Goal: Task Accomplishment & Management: Use online tool/utility

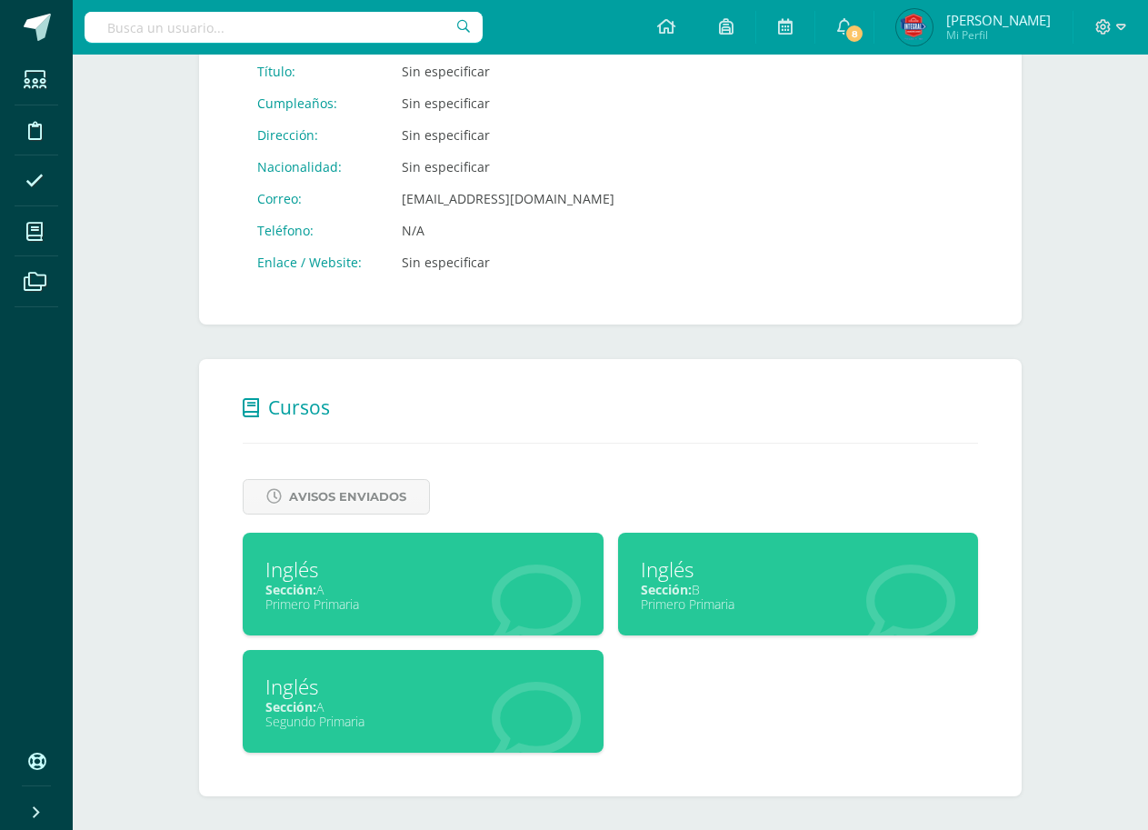
click at [411, 717] on div "Segundo Primaria" at bounding box center [422, 720] width 315 height 17
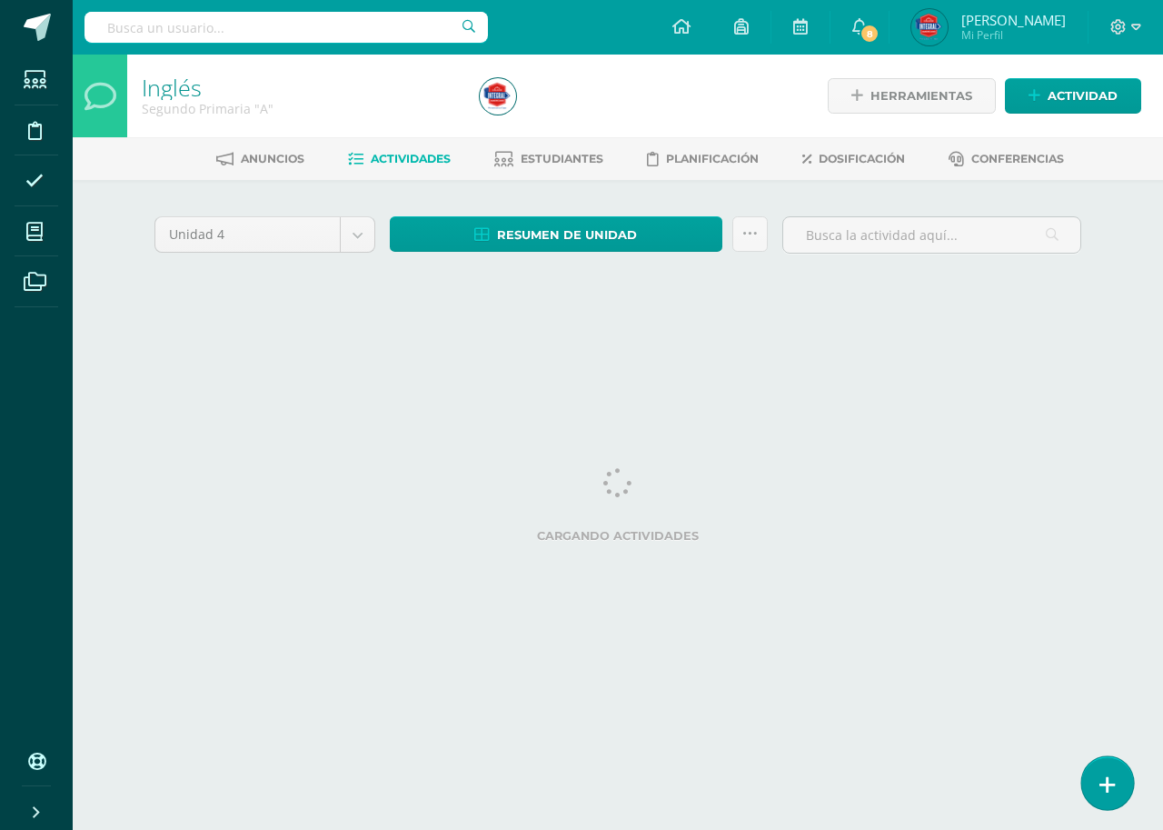
click at [1105, 790] on icon at bounding box center [1108, 784] width 16 height 21
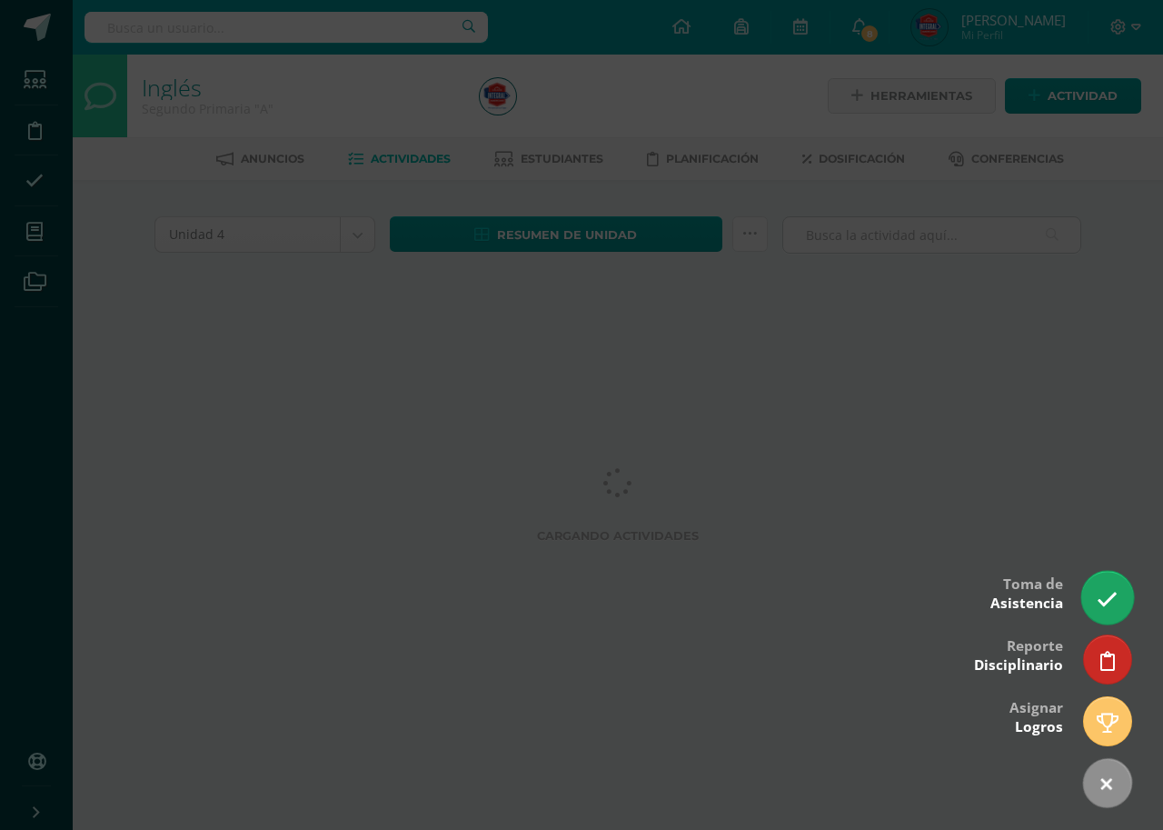
click at [1121, 596] on link at bounding box center [1107, 597] width 52 height 53
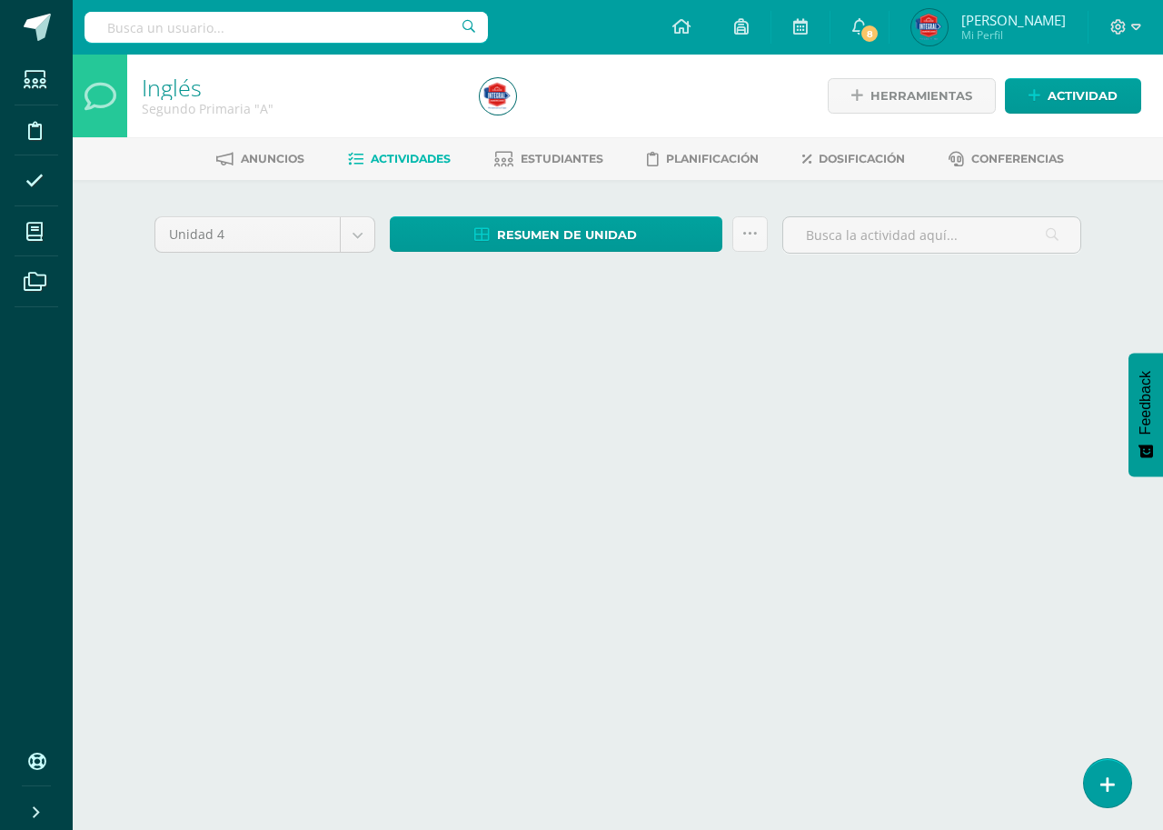
click at [1111, 586] on div "Toma de asistencia Inglés Segundo Primaria "A" 2025-08-11 August, 2025 Mo Tu We…" at bounding box center [581, 415] width 1149 height 687
click at [1092, 339] on html "Estudiantes Disciplina Asistencia Mis cursos Archivos Soporte Centro de ayuda Ú…" at bounding box center [581, 169] width 1163 height 339
click at [1095, 773] on link at bounding box center [1107, 782] width 52 height 53
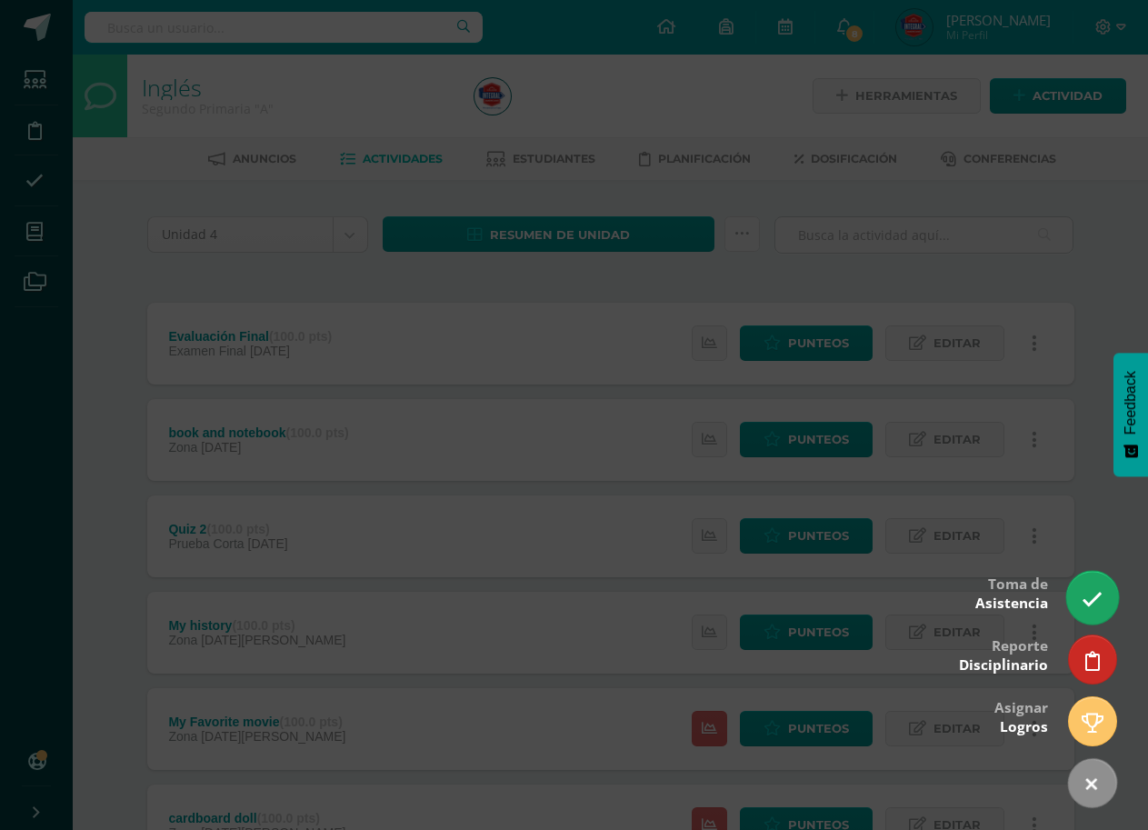
click at [1102, 589] on icon at bounding box center [1091, 599] width 21 height 21
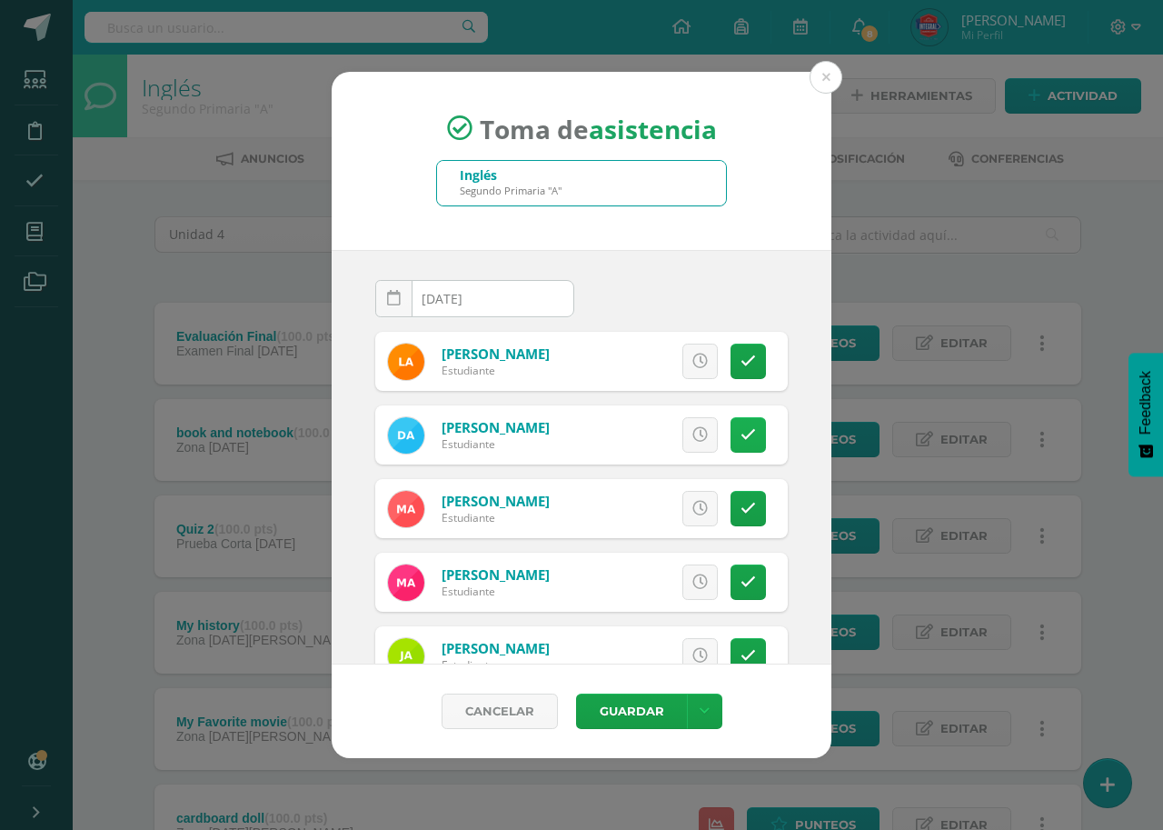
click at [731, 423] on link at bounding box center [748, 434] width 35 height 35
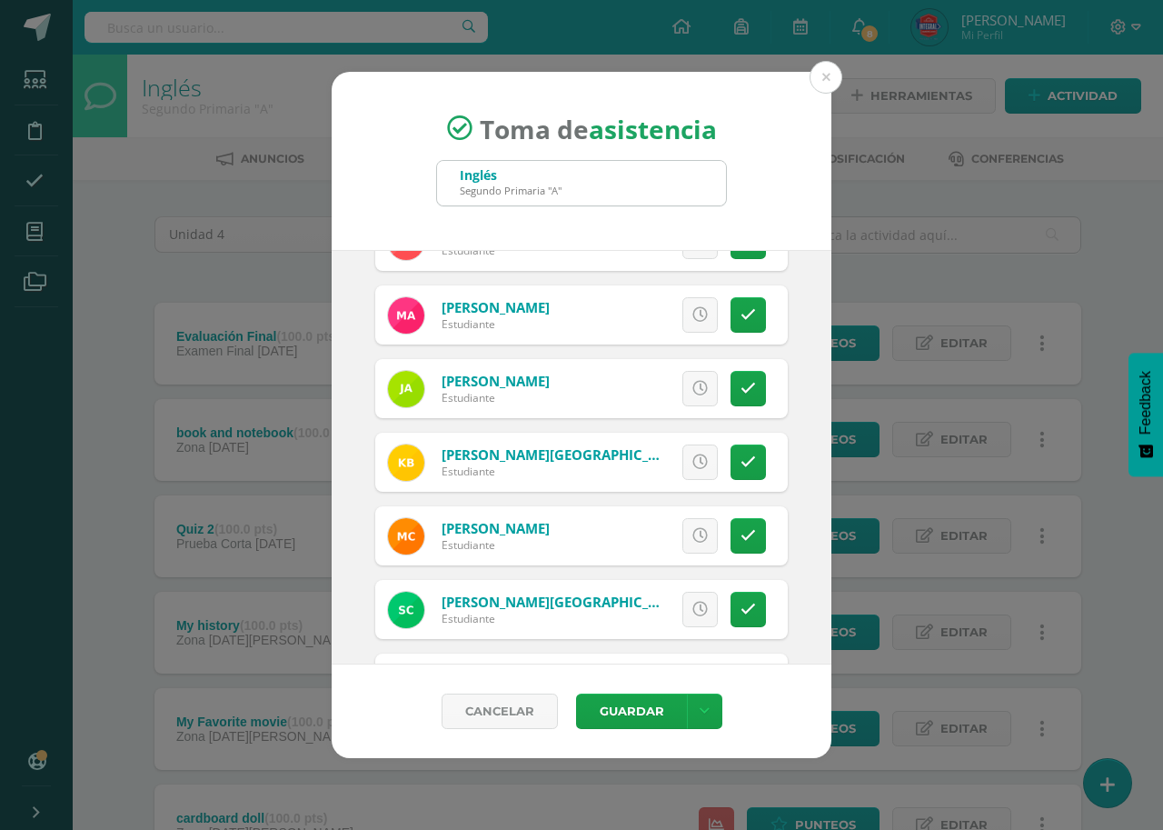
scroll to position [272, 0]
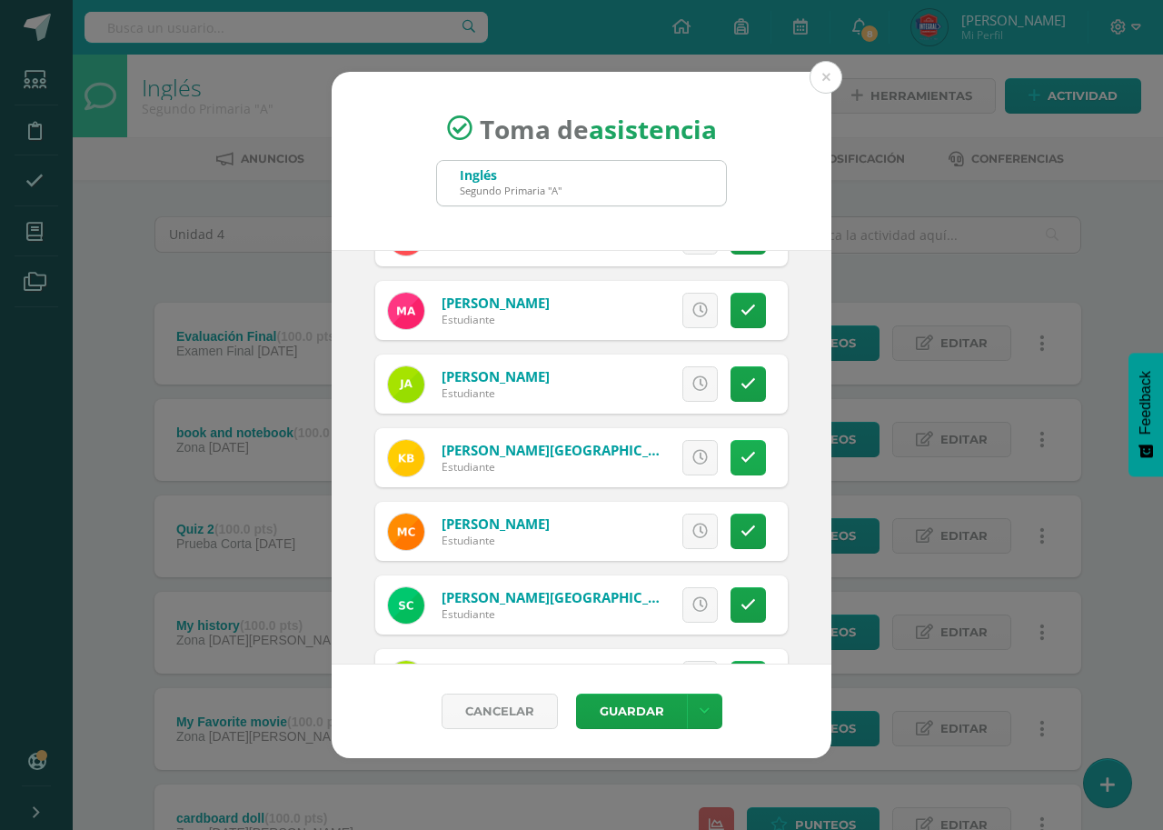
click at [741, 463] on icon at bounding box center [748, 457] width 15 height 15
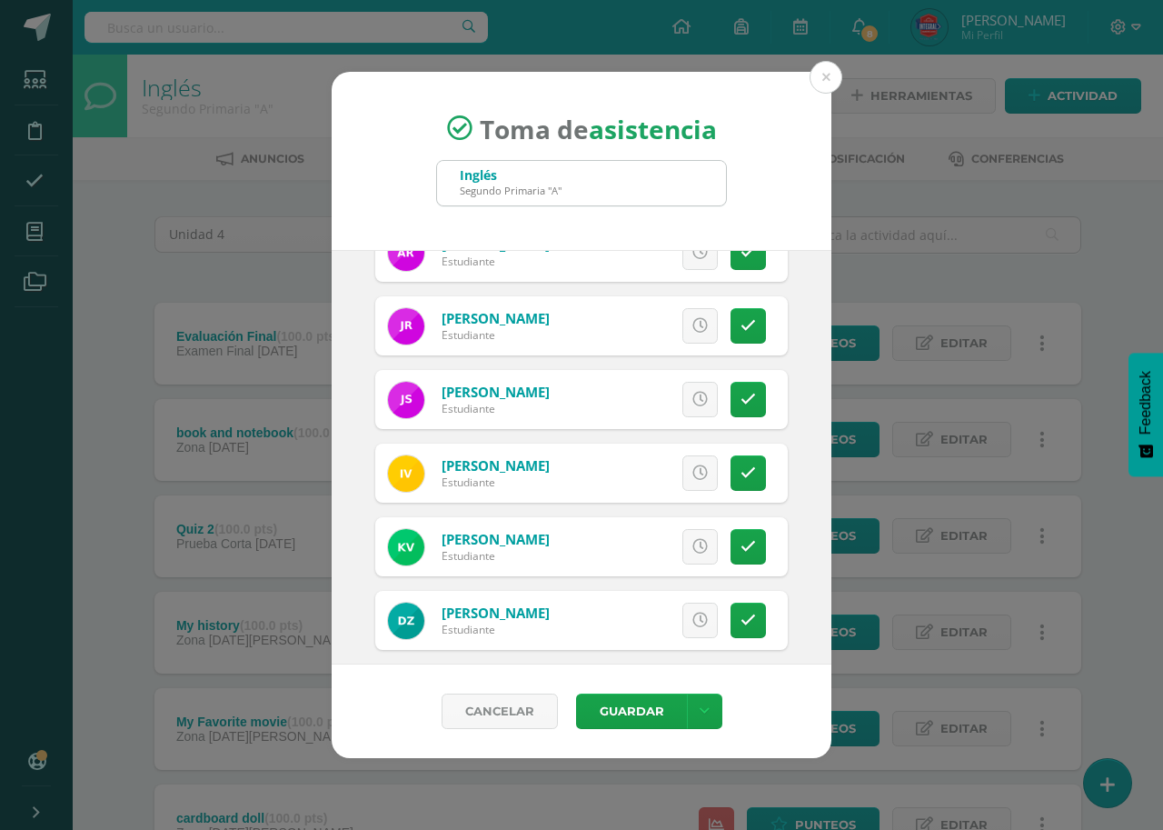
scroll to position [1744, 0]
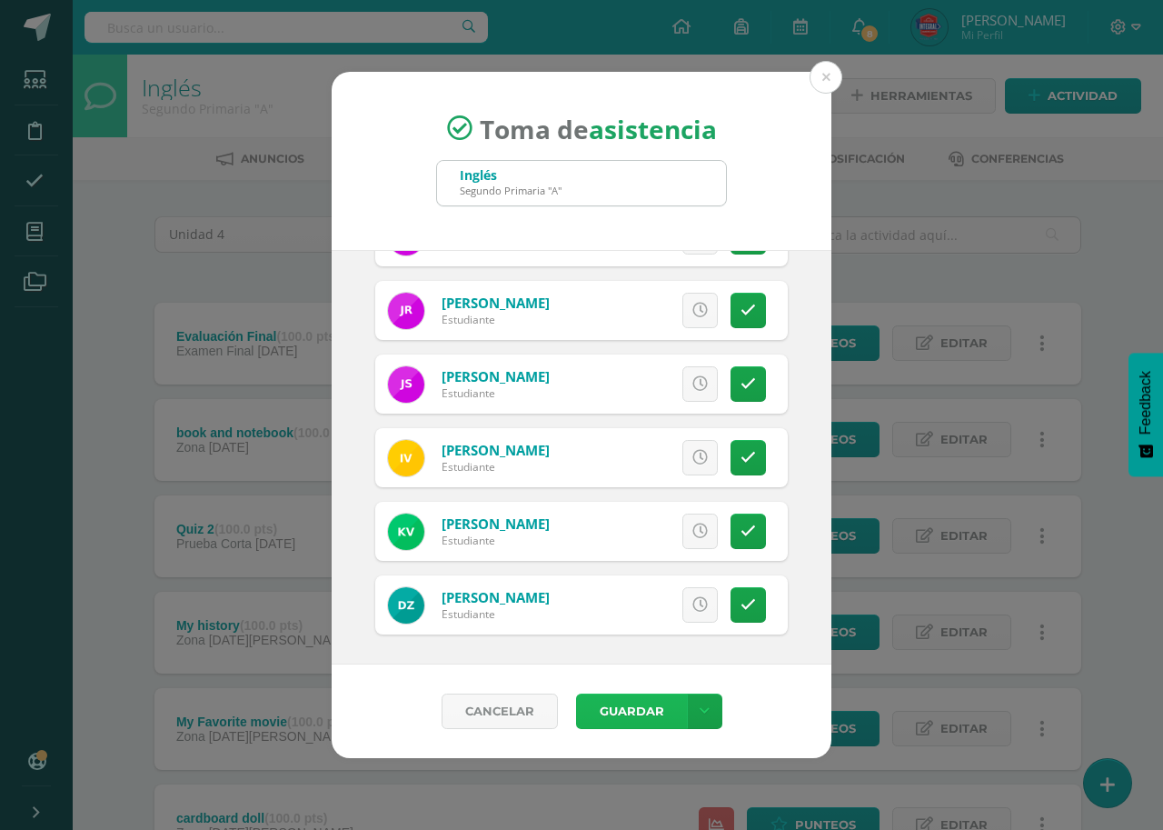
click at [611, 709] on button "Guardar" at bounding box center [631, 710] width 111 height 35
